Goal: Check status

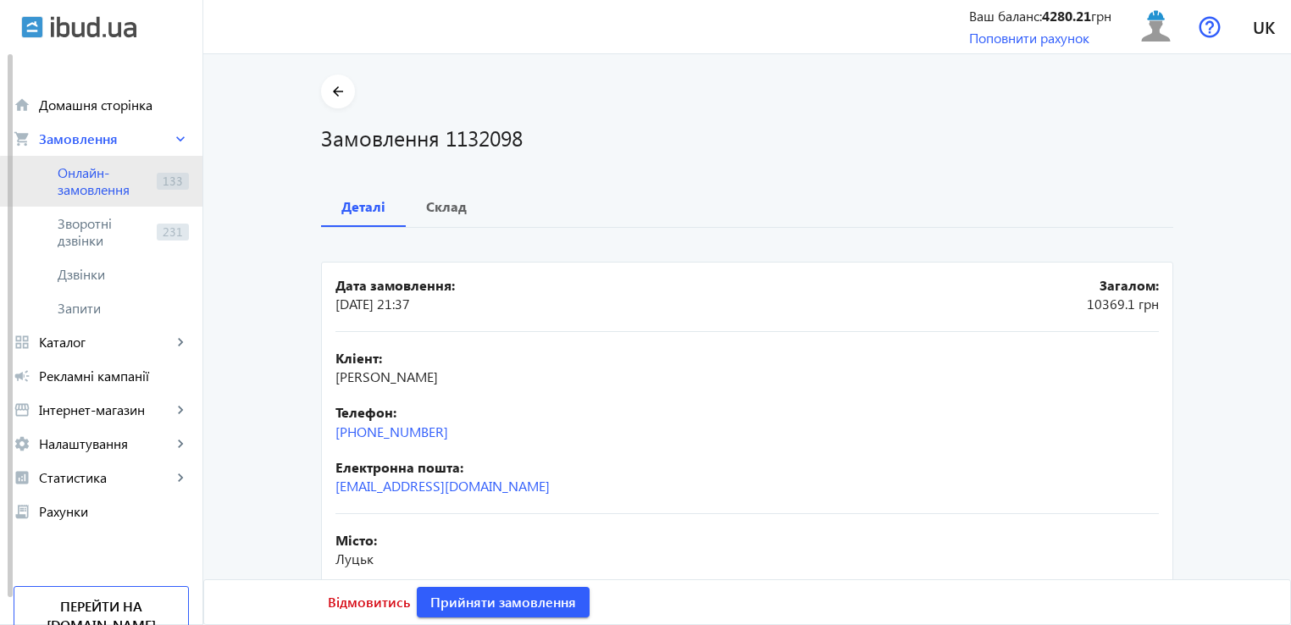
click at [119, 195] on span "Онлайн-замовлення" at bounding box center [104, 181] width 92 height 34
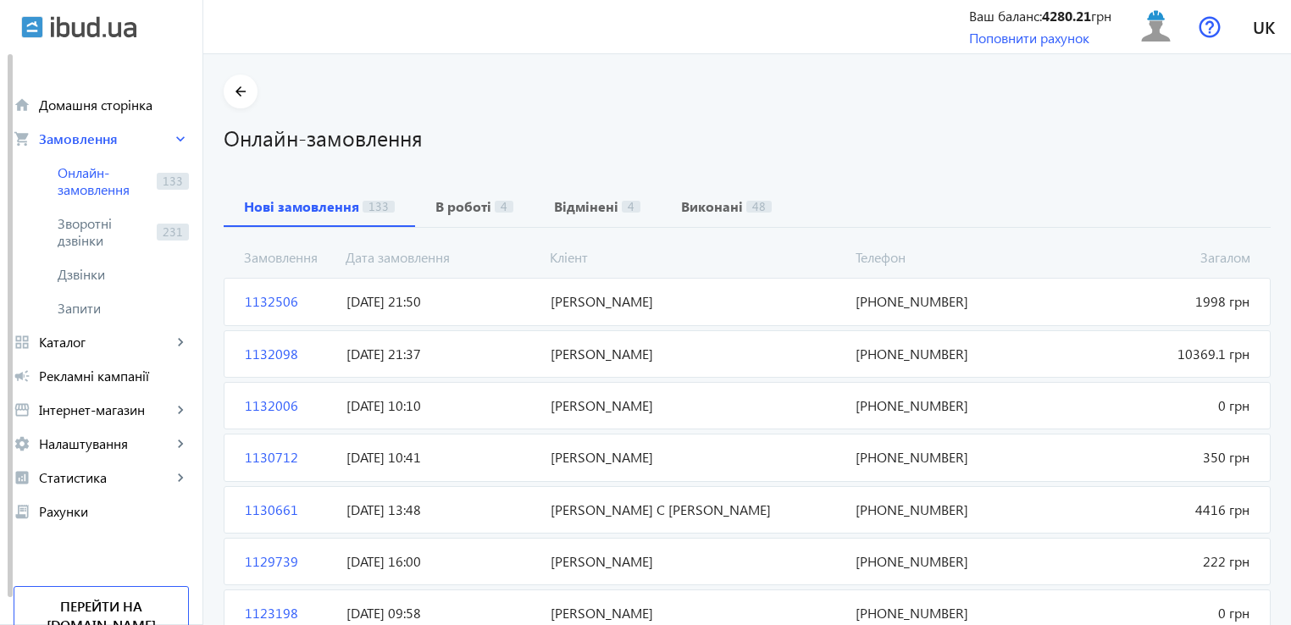
click at [257, 299] on span "1132506" at bounding box center [289, 301] width 102 height 19
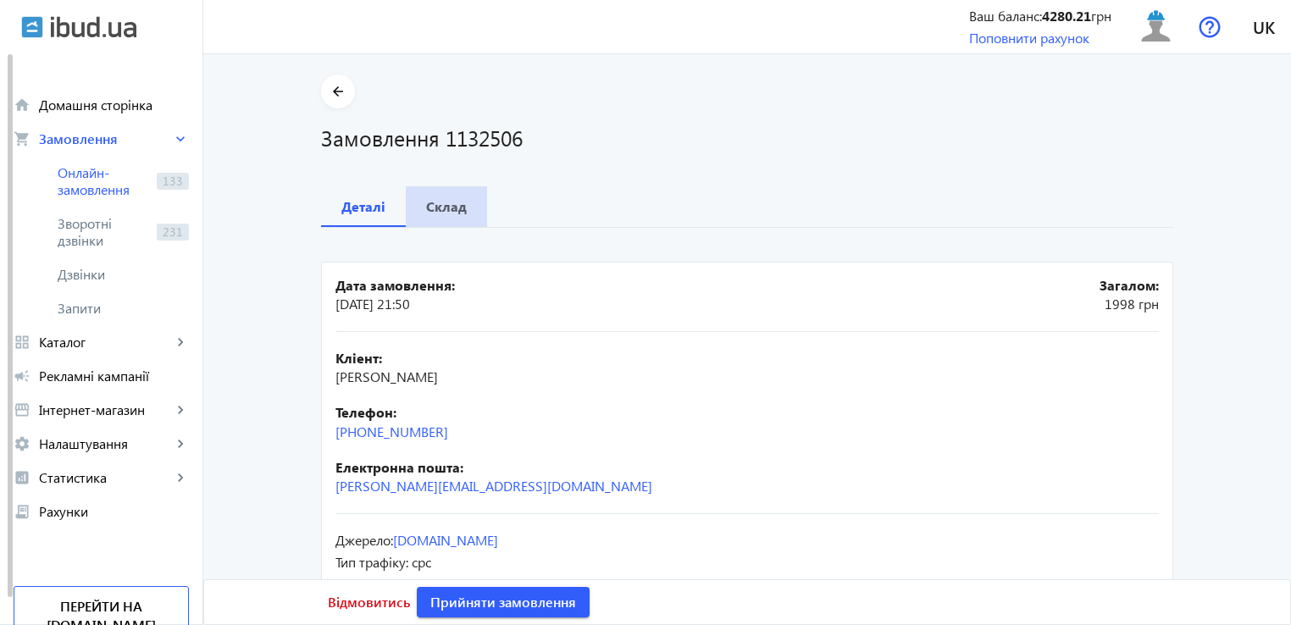
click at [454, 201] on b "Склад" at bounding box center [446, 207] width 41 height 14
